Goal: Find specific page/section: Find specific page/section

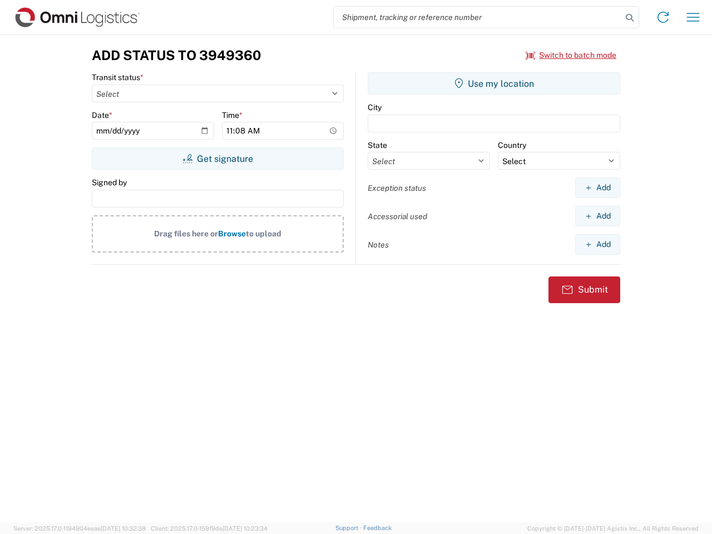
click at [478, 17] on input "search" at bounding box center [478, 17] width 288 height 21
click at [629, 18] on icon at bounding box center [630, 18] width 16 height 16
click at [663, 17] on icon at bounding box center [663, 17] width 18 height 18
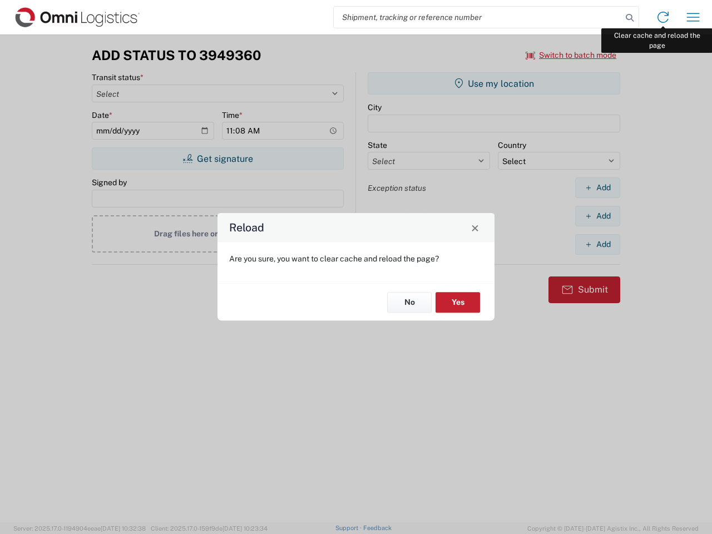
click at [693, 17] on div "Reload Are you sure, you want to clear cache and reload the page? No Yes" at bounding box center [356, 267] width 712 height 534
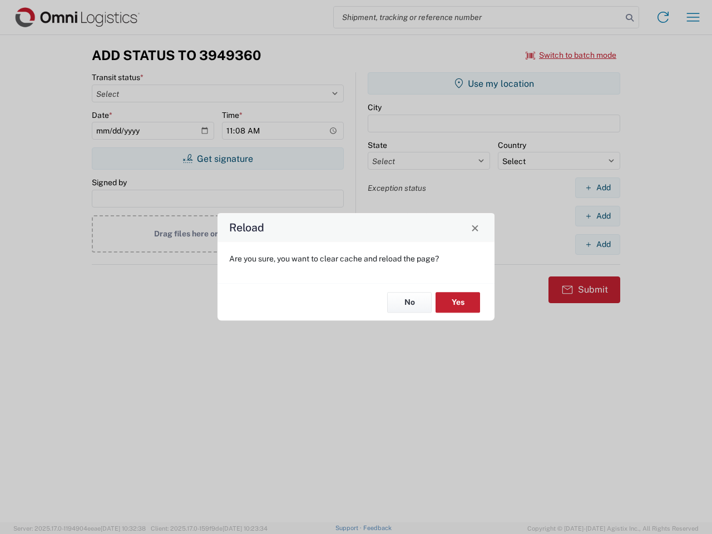
click at [571, 55] on div "Reload Are you sure, you want to clear cache and reload the page? No Yes" at bounding box center [356, 267] width 712 height 534
click at [217, 158] on div "Reload Are you sure, you want to clear cache and reload the page? No Yes" at bounding box center [356, 267] width 712 height 534
click at [494, 83] on div "Reload Are you sure, you want to clear cache and reload the page? No Yes" at bounding box center [356, 267] width 712 height 534
click at [597, 187] on div "Reload Are you sure, you want to clear cache and reload the page? No Yes" at bounding box center [356, 267] width 712 height 534
click at [597, 216] on div "Reload Are you sure, you want to clear cache and reload the page? No Yes" at bounding box center [356, 267] width 712 height 534
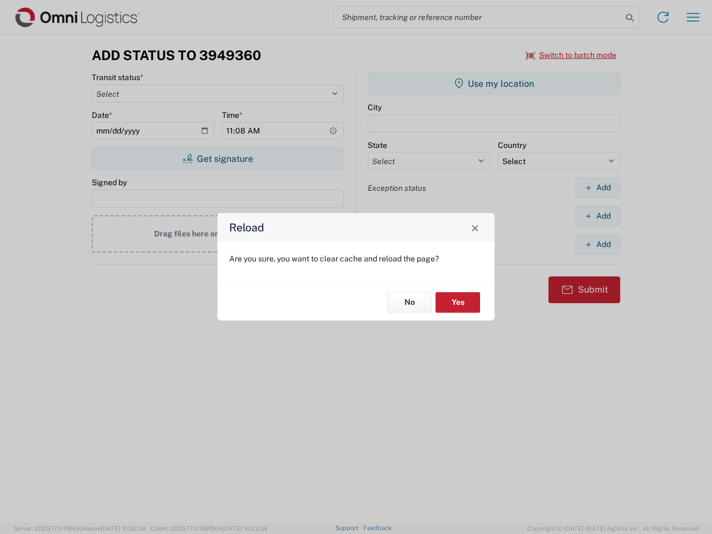
click at [597, 244] on div "Reload Are you sure, you want to clear cache and reload the page? No Yes" at bounding box center [356, 267] width 712 height 534
